Goal: Book appointment/travel/reservation

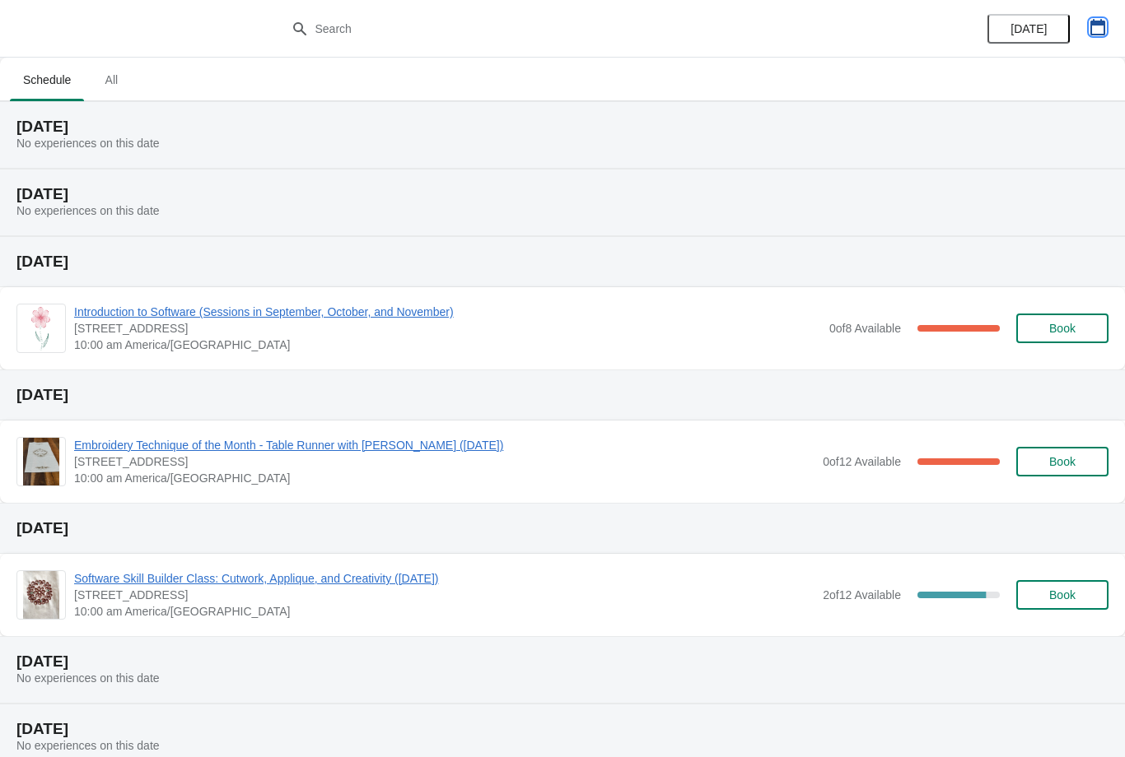
click at [1105, 35] on icon "button" at bounding box center [1097, 27] width 16 height 16
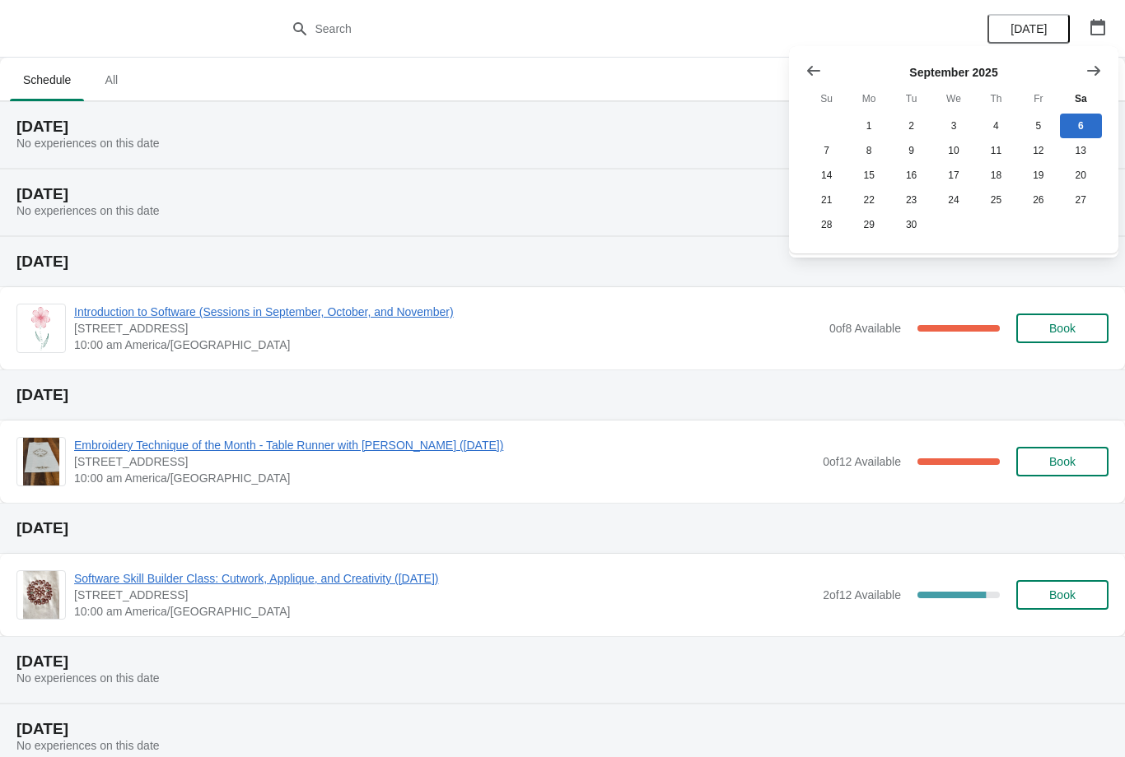
click at [1095, 71] on icon "Show next month, October 2025" at bounding box center [1093, 70] width 13 height 10
click at [1104, 30] on icon "button" at bounding box center [1097, 27] width 15 height 16
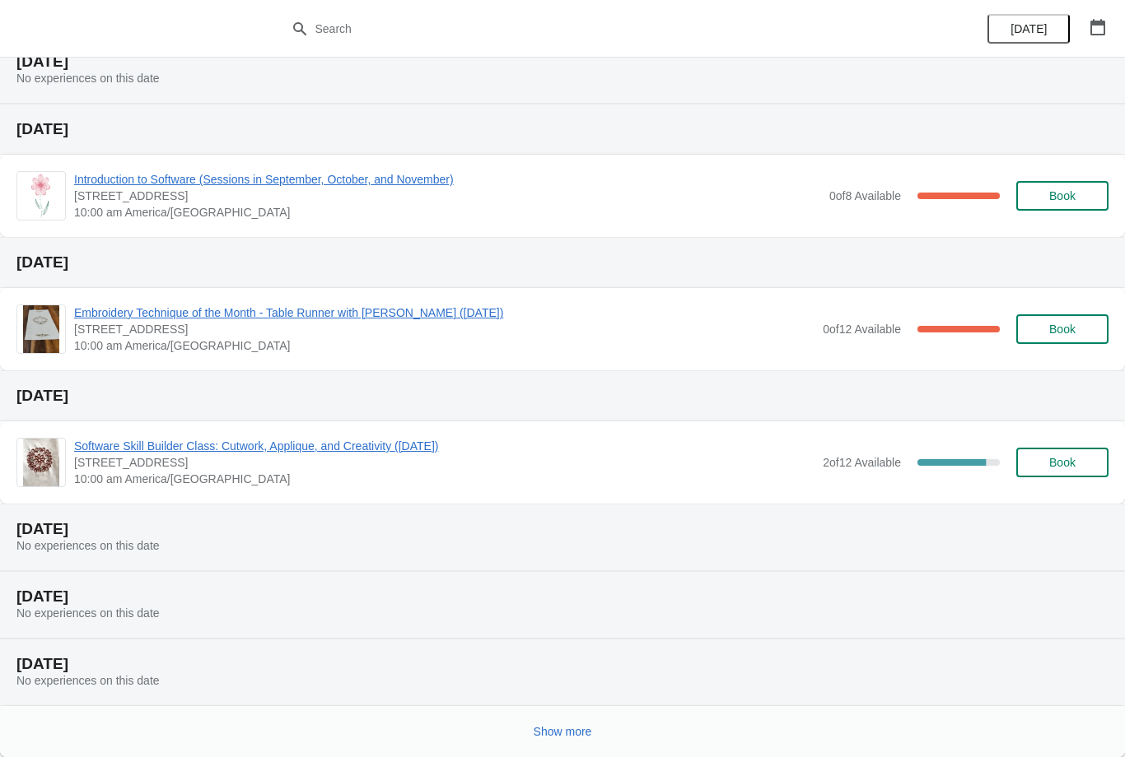
scroll to position [133, 0]
click at [569, 741] on button "Show more" at bounding box center [563, 732] width 72 height 30
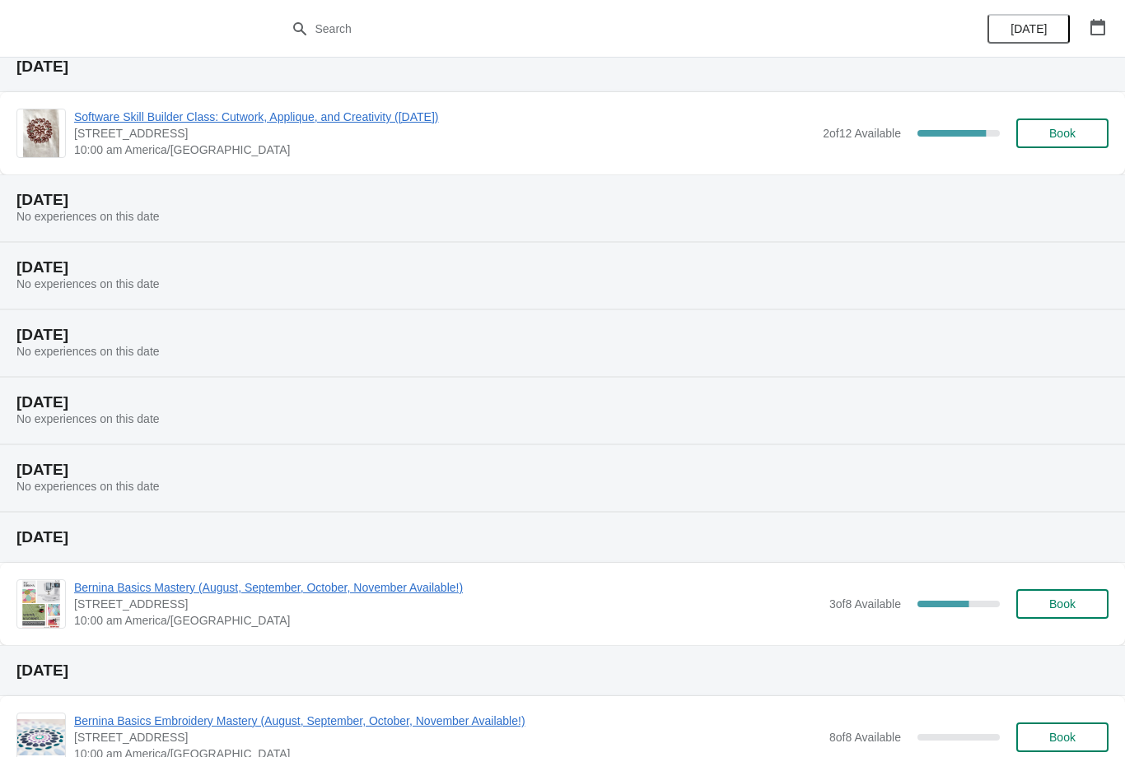
scroll to position [438, 0]
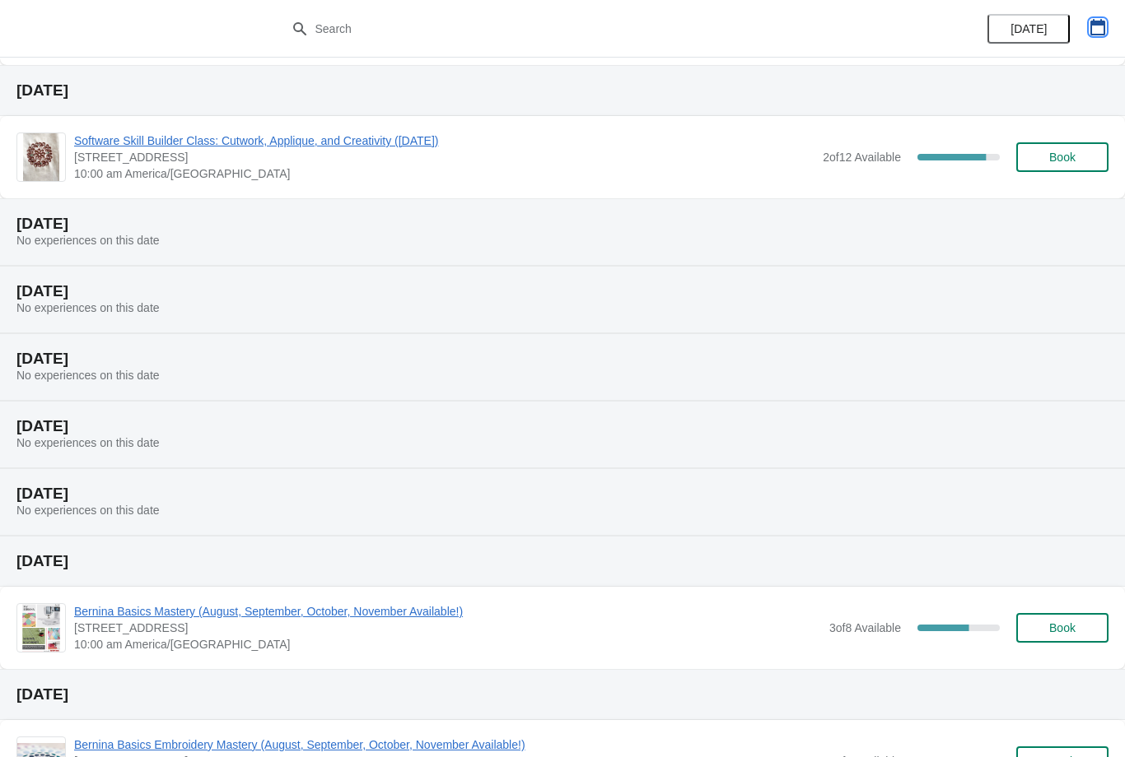
click at [1101, 20] on icon "button" at bounding box center [1097, 27] width 15 height 16
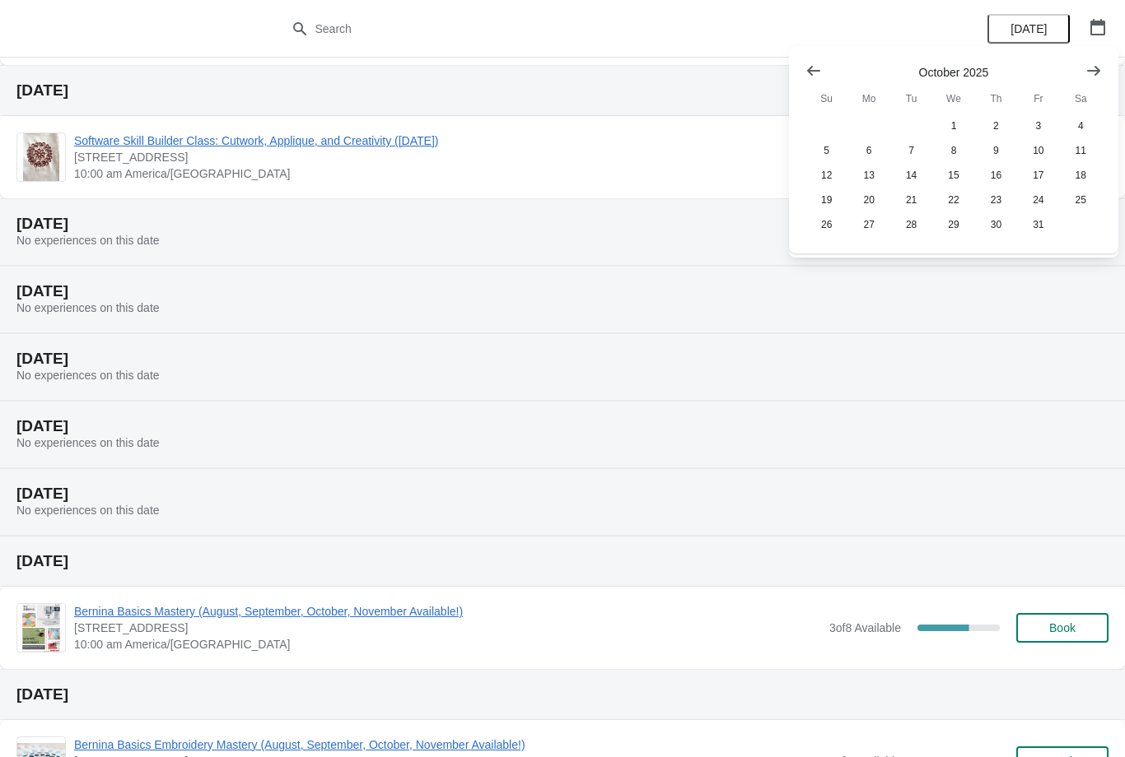
click at [1093, 64] on icon "Show next month, November 2025" at bounding box center [1093, 71] width 16 height 16
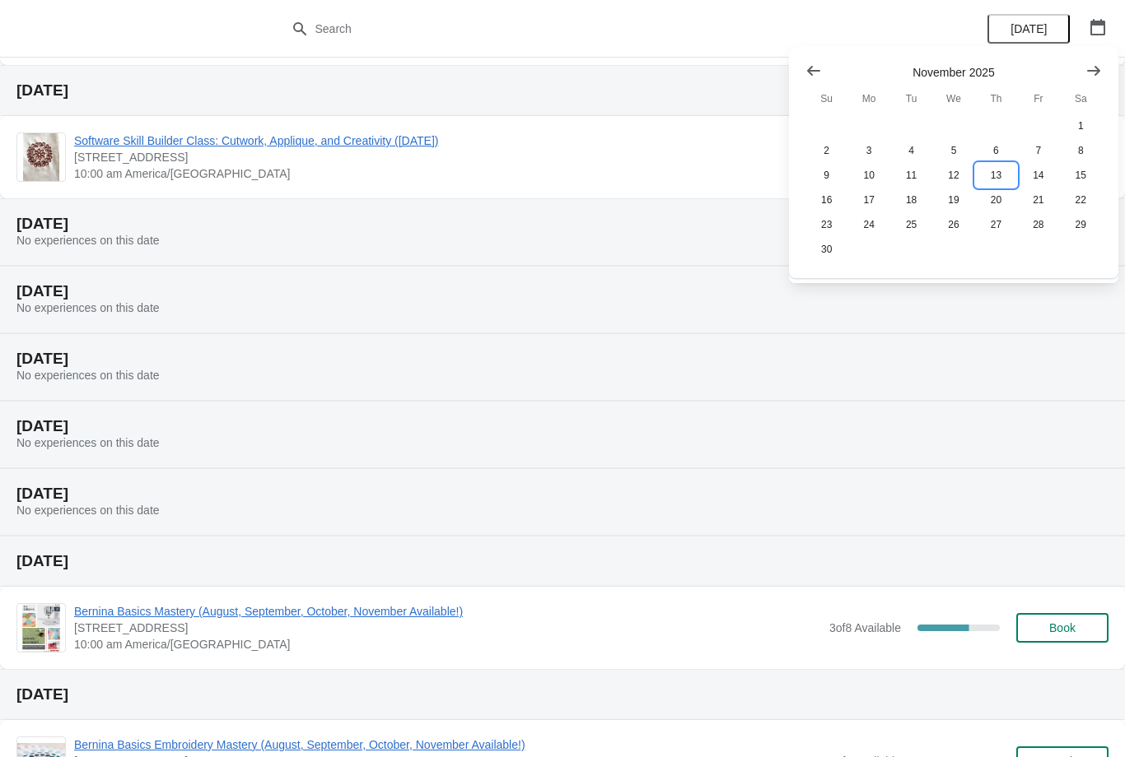
click at [1005, 183] on button "13" at bounding box center [996, 175] width 42 height 25
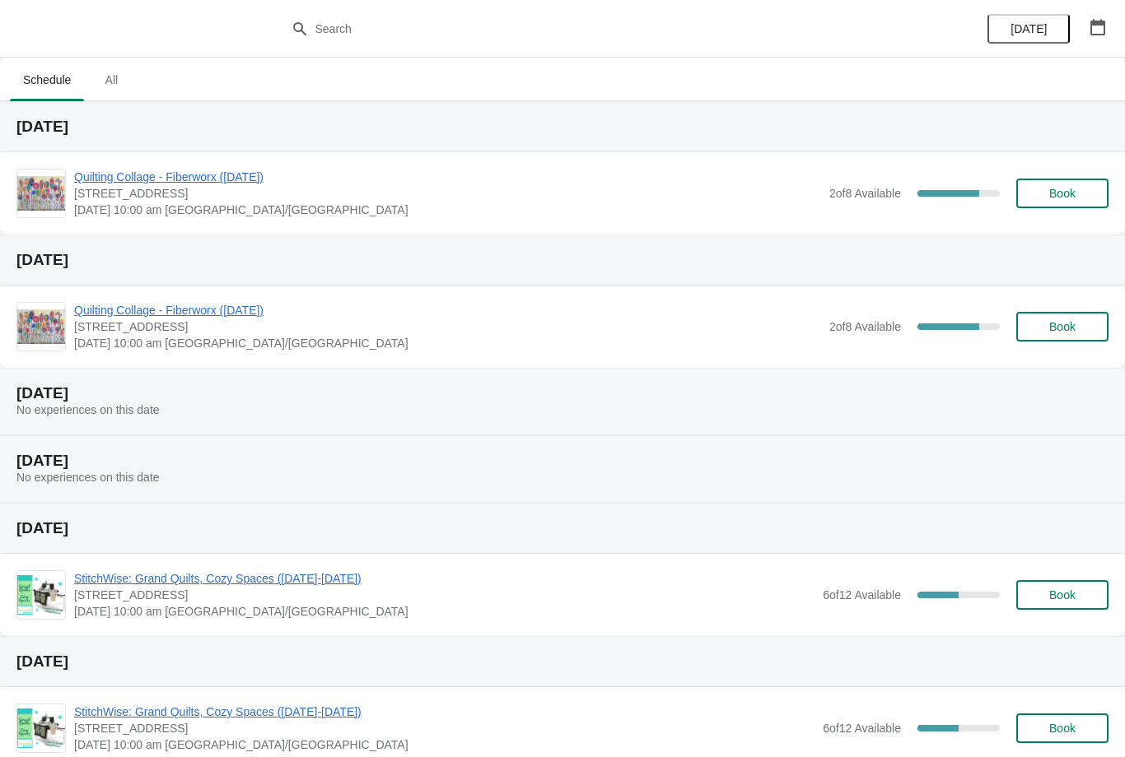
click at [245, 178] on span "Quilting Collage - Fiberworx ([DATE])" at bounding box center [447, 177] width 747 height 16
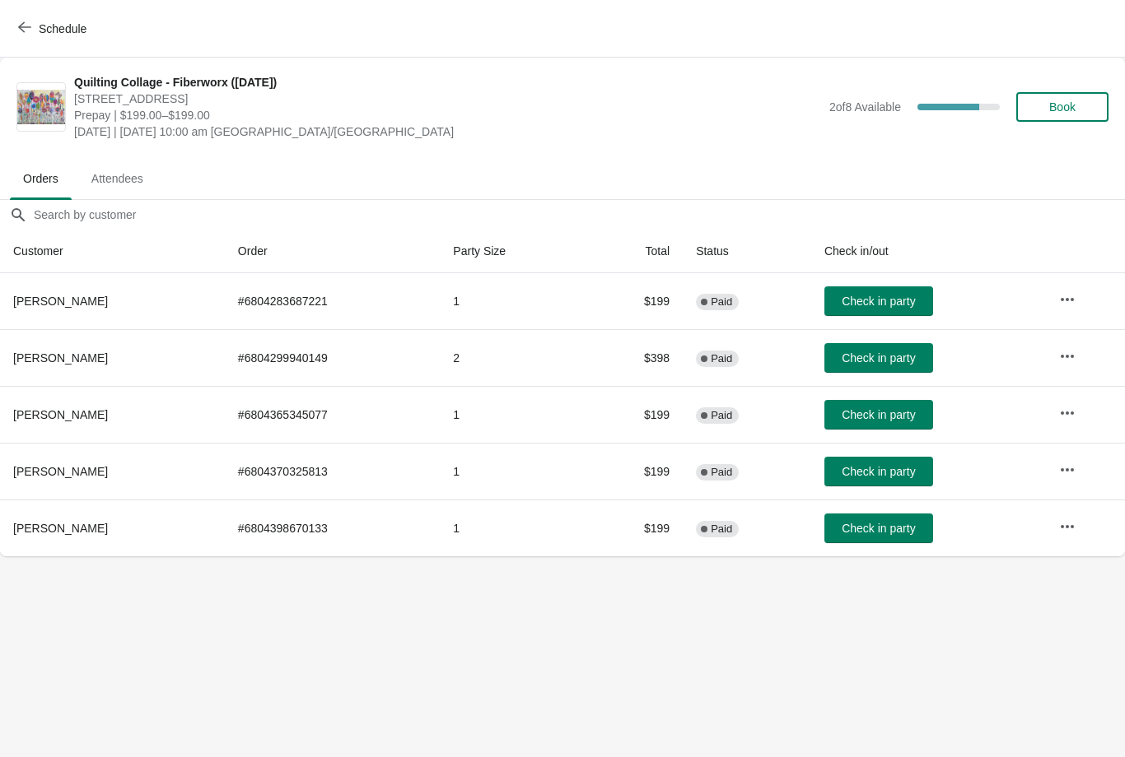
click at [1064, 121] on button "Book" at bounding box center [1062, 107] width 92 height 30
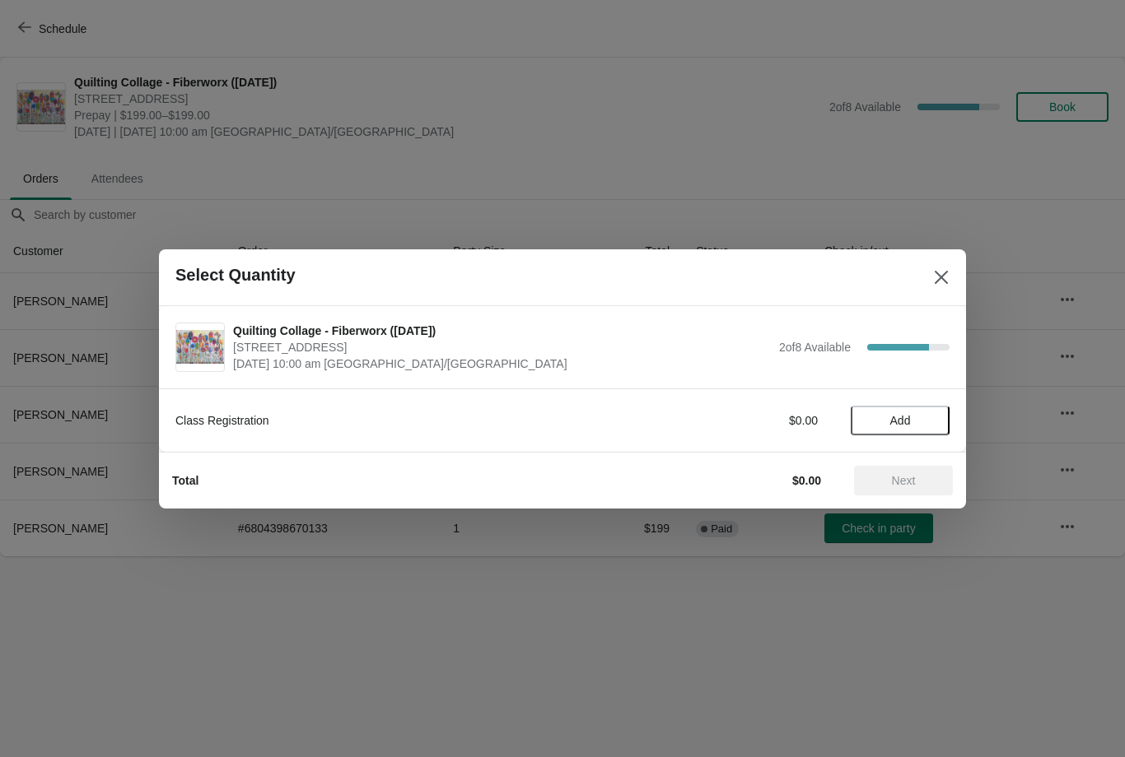
click at [920, 410] on button "Add" at bounding box center [900, 421] width 99 height 30
click at [898, 476] on span "Next" at bounding box center [904, 480] width 24 height 13
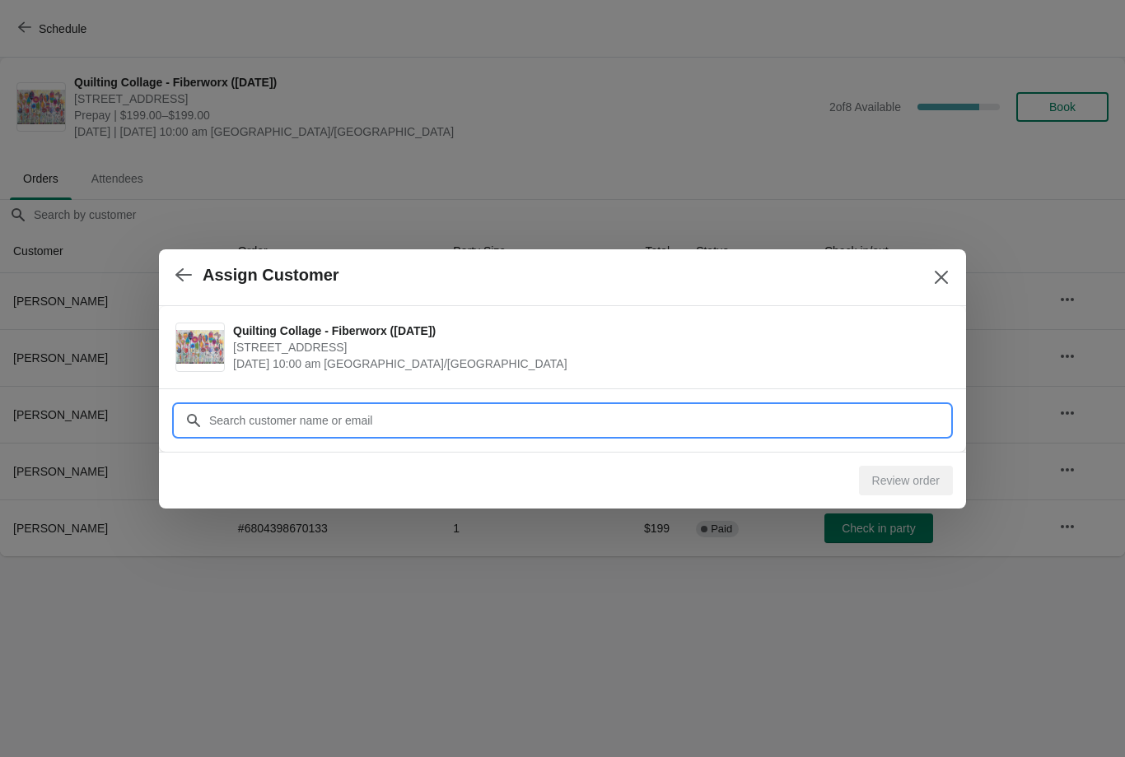
click at [277, 407] on input "Customer" at bounding box center [578, 421] width 741 height 30
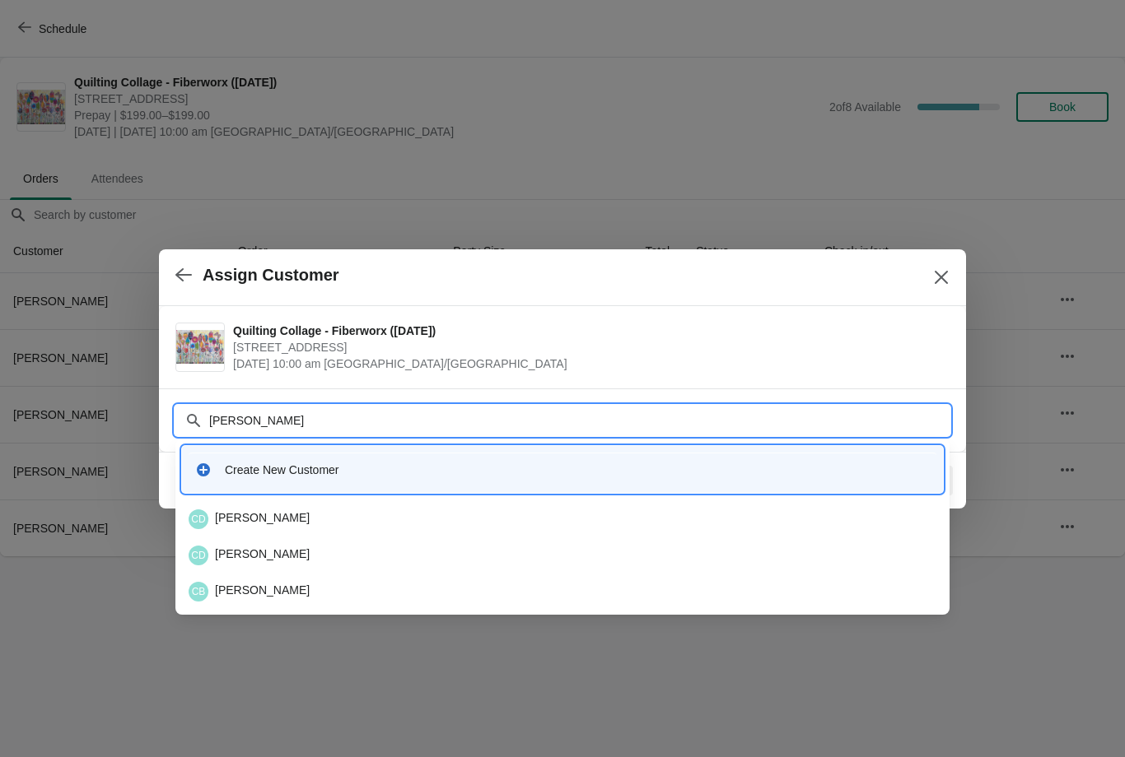
type input "[PERSON_NAME]"
click at [252, 510] on div "CD [PERSON_NAME]" at bounding box center [563, 520] width 748 height 20
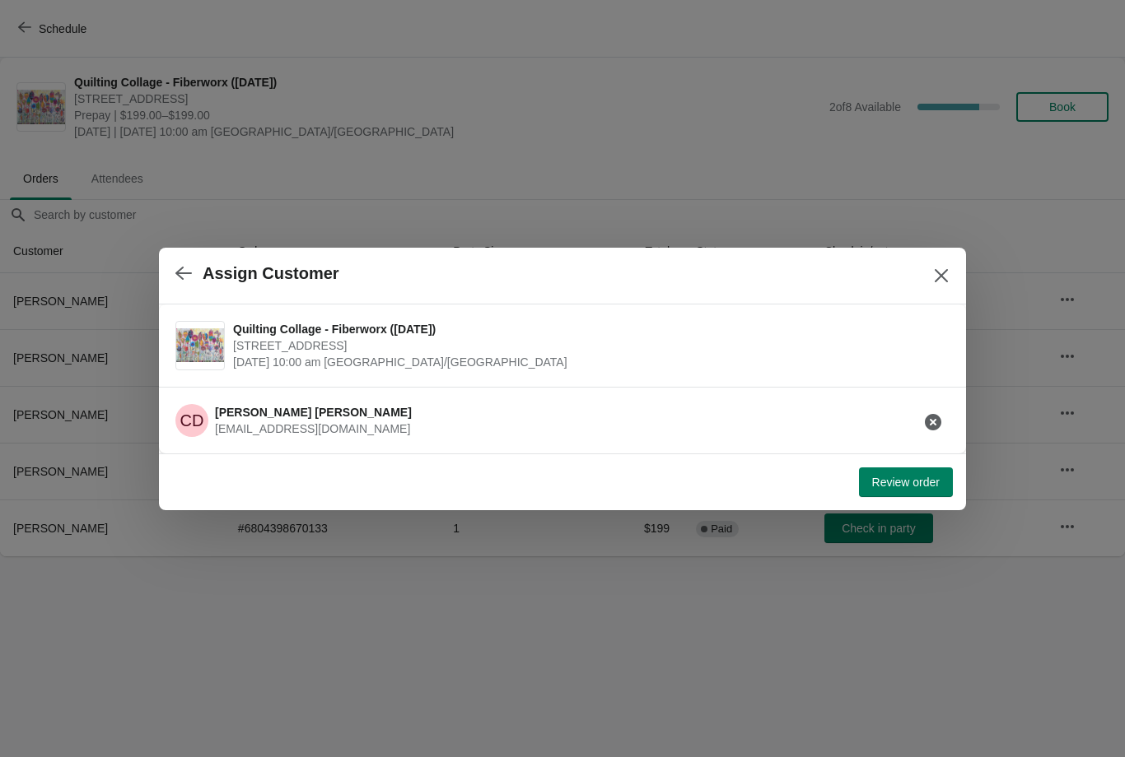
click at [902, 461] on div "Review order" at bounding box center [558, 479] width 787 height 36
click at [916, 480] on span "Review order" at bounding box center [906, 482] width 68 height 13
